Goal: Task Accomplishment & Management: Manage account settings

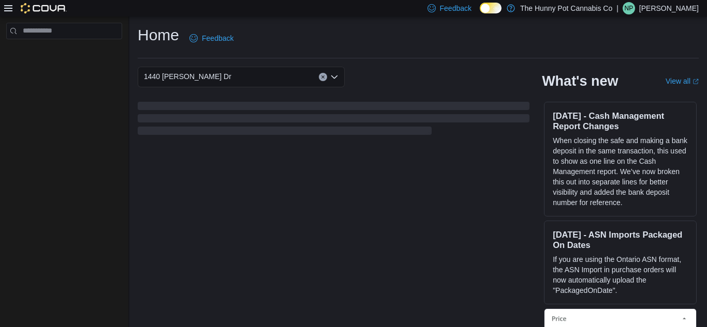
click at [660, 7] on div "| NP Nick Parks" at bounding box center [657, 8] width 82 height 12
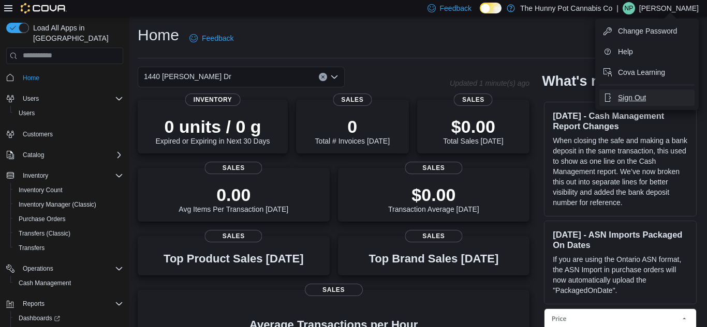
click at [635, 99] on span "Sign Out" at bounding box center [632, 98] width 28 height 10
